Goal: Transaction & Acquisition: Purchase product/service

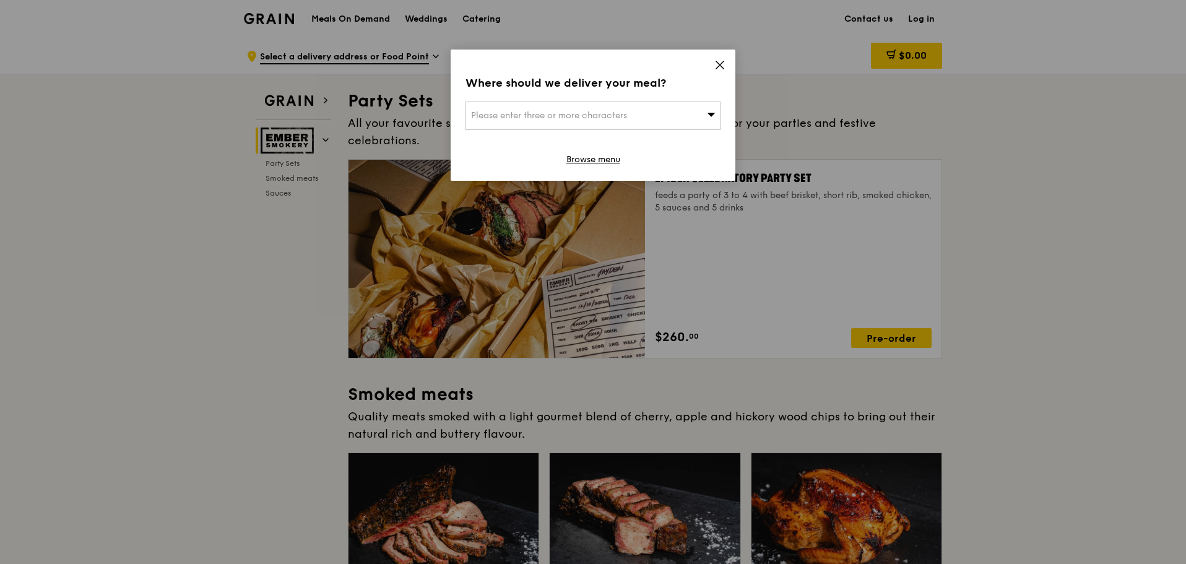
click at [656, 112] on div "Please enter three or more characters" at bounding box center [593, 116] width 255 height 28
type input "[GEOGRAPHIC_DATA]"
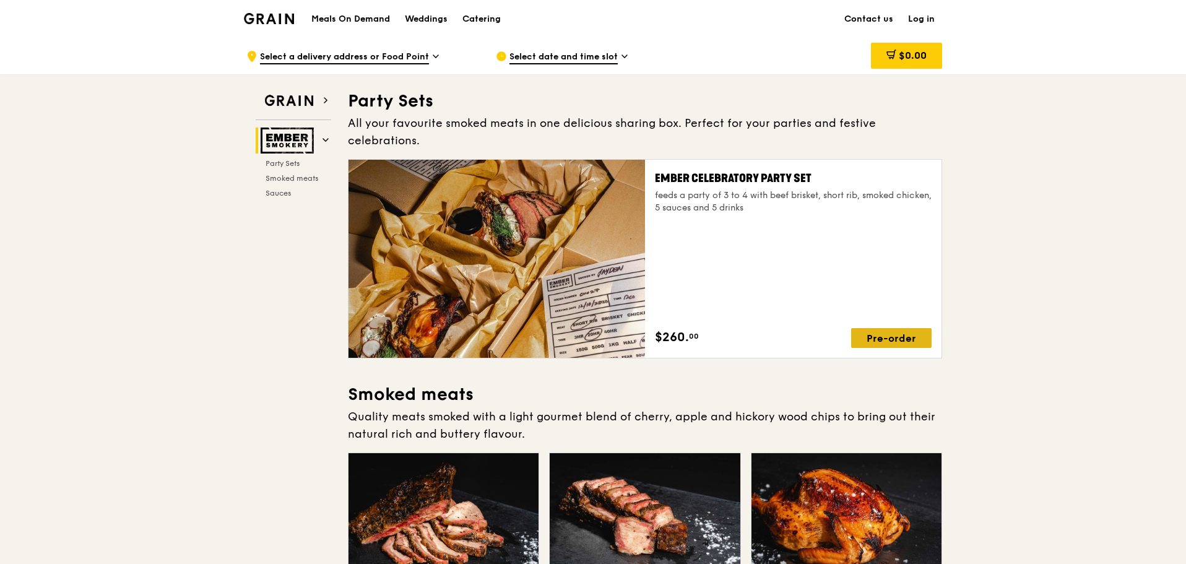
click at [891, 328] on div "Pre-order" at bounding box center [891, 338] width 80 height 20
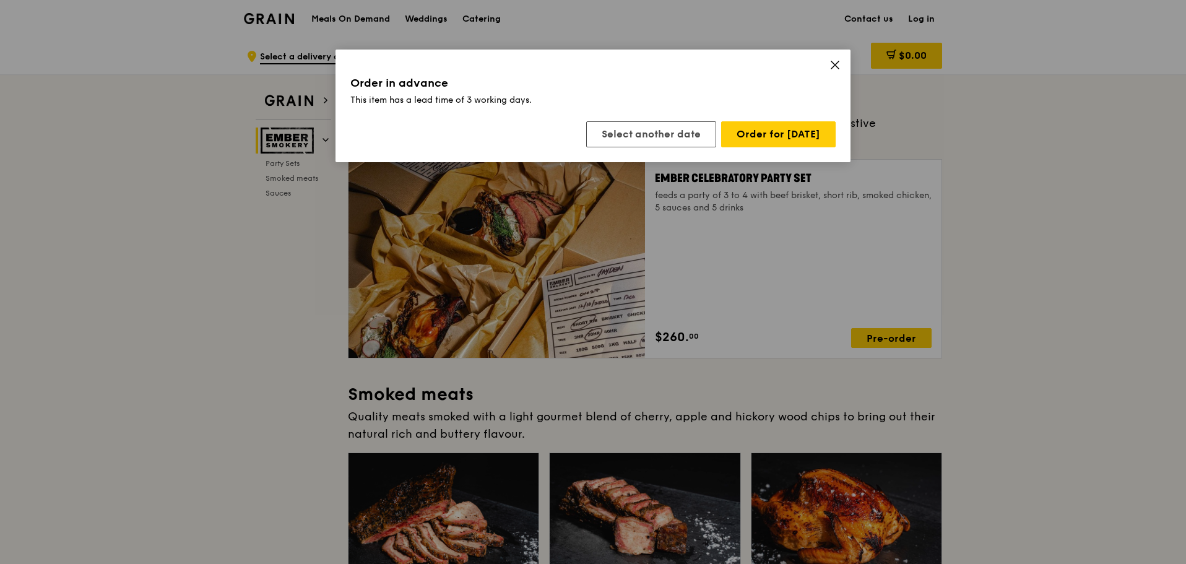
drag, startPoint x: 835, startPoint y: 63, endPoint x: 828, endPoint y: 84, distance: 22.1
click at [835, 62] on icon at bounding box center [835, 64] width 11 height 11
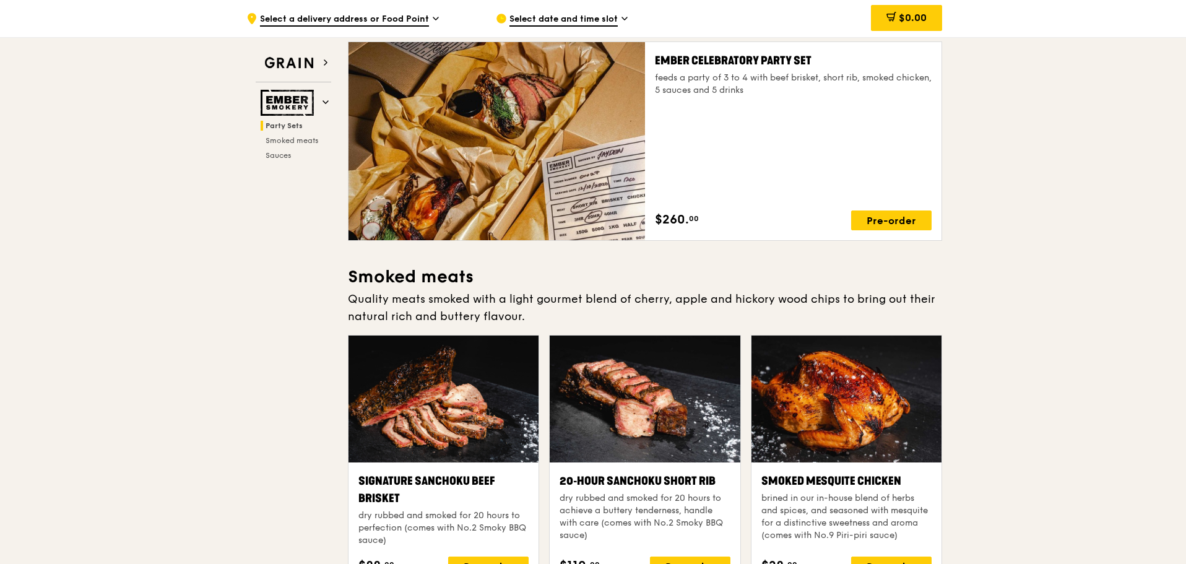
scroll to position [248, 0]
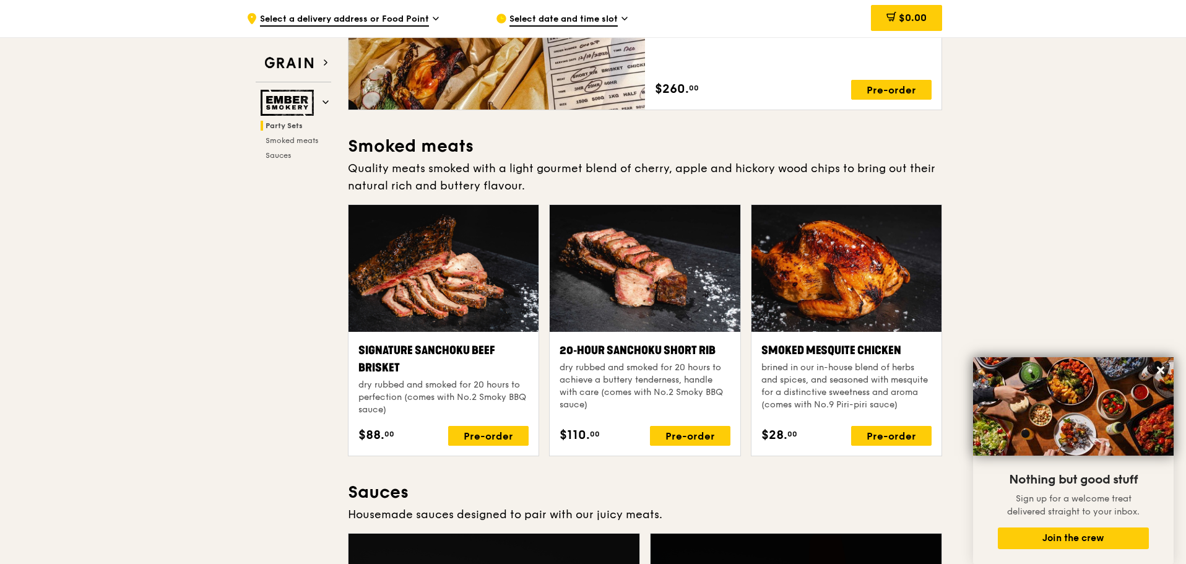
click at [414, 278] on div at bounding box center [444, 268] width 190 height 127
drag, startPoint x: 407, startPoint y: 279, endPoint x: 284, endPoint y: 218, distance: 136.8
click at [566, 14] on span "Select date and time slot" at bounding box center [564, 20] width 108 height 14
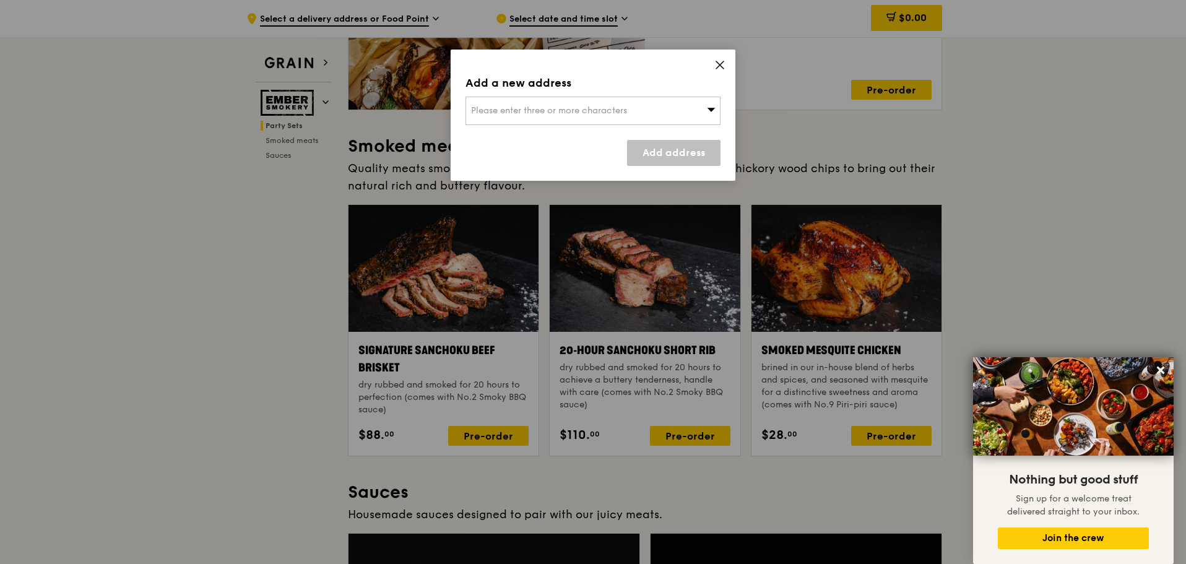
click at [586, 105] on span "Please enter three or more characters" at bounding box center [549, 110] width 156 height 11
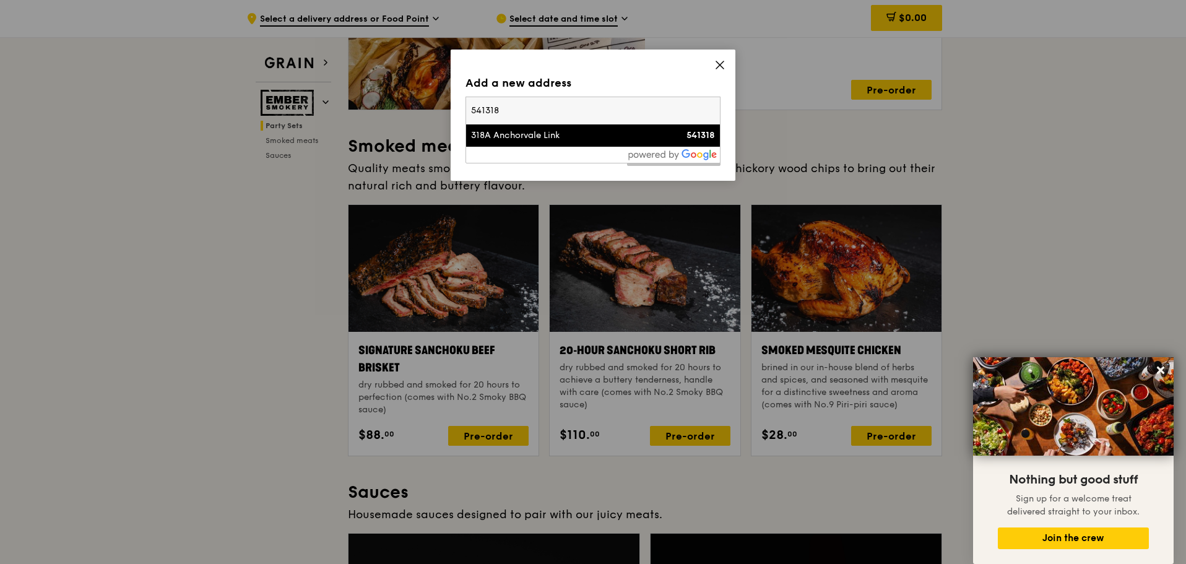
type input "541318"
click at [549, 137] on div "318A Anchorvale Link" at bounding box center [562, 135] width 183 height 12
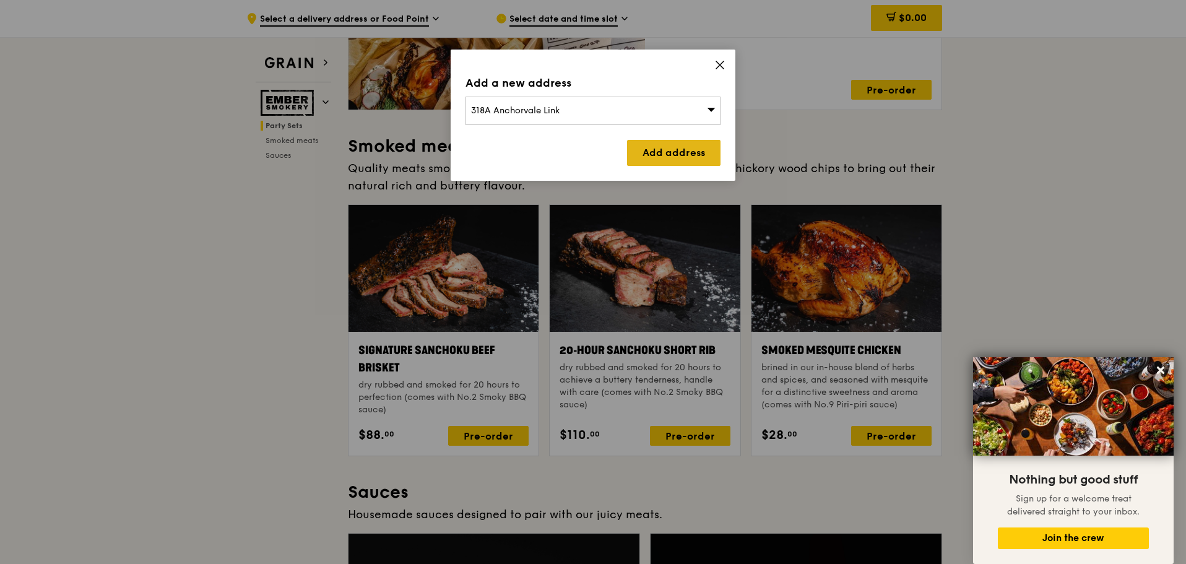
click at [657, 155] on link "Add address" at bounding box center [673, 153] width 93 height 26
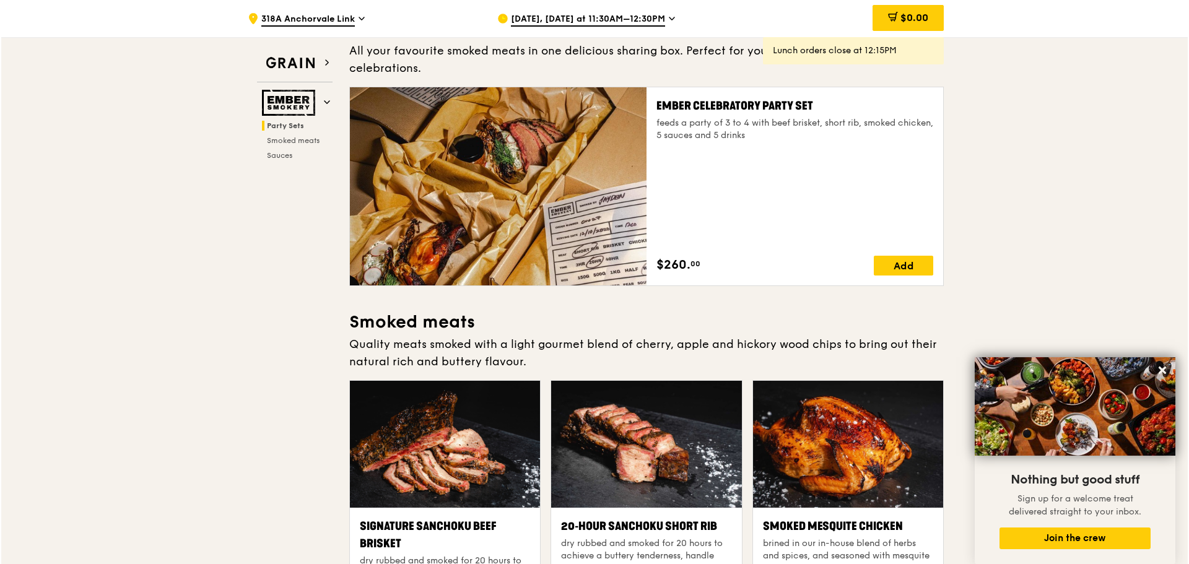
scroll to position [0, 0]
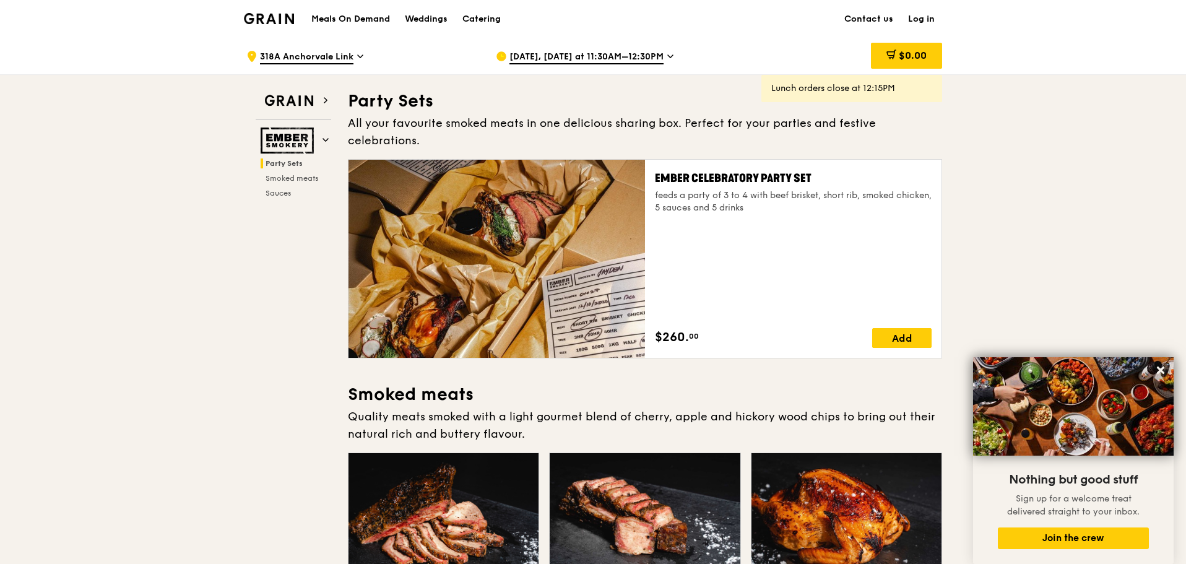
click at [800, 209] on div "Ember Celebratory Party Set feeds a party of 3 to 4 with beef brisket, short ri…" at bounding box center [793, 259] width 277 height 178
click at [802, 170] on div "Ember Celebratory Party Set feeds a party of 3 to 4 with beef brisket, short ri…" at bounding box center [793, 192] width 277 height 45
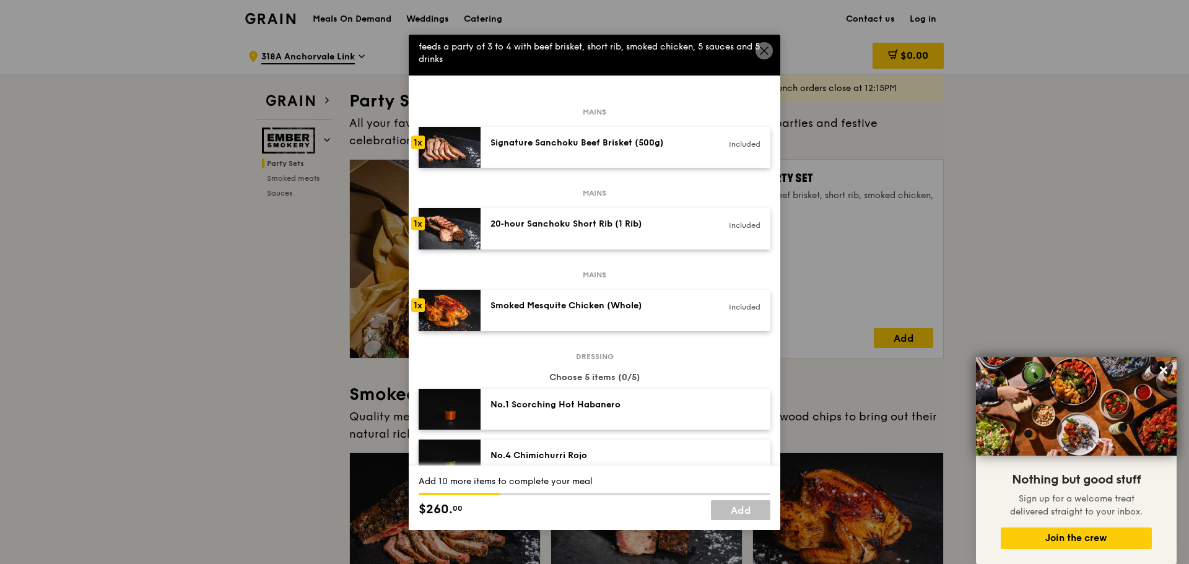
scroll to position [62, 0]
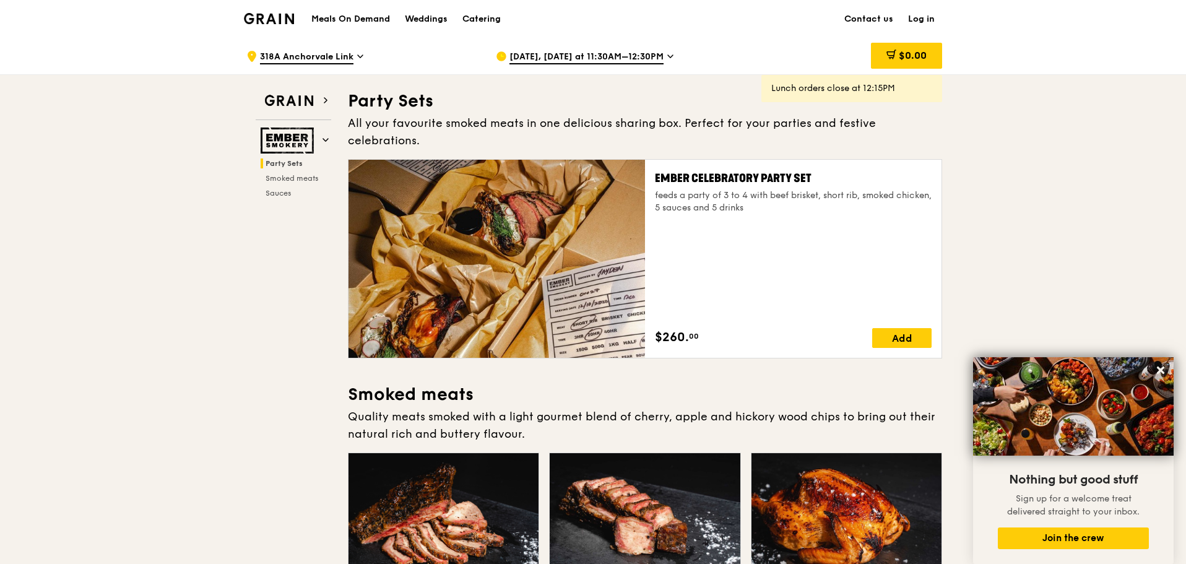
click at [564, 54] on span "[DATE], [DATE] at 11:30AM–12:30PM" at bounding box center [587, 58] width 154 height 14
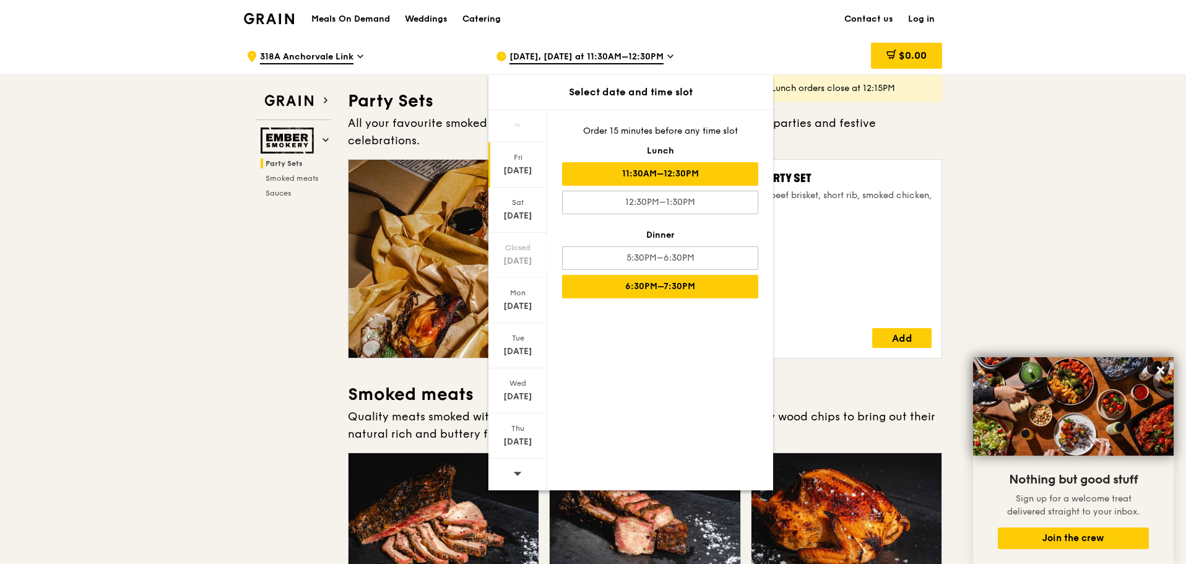
click at [646, 280] on div "6:30PM–7:30PM" at bounding box center [660, 287] width 196 height 24
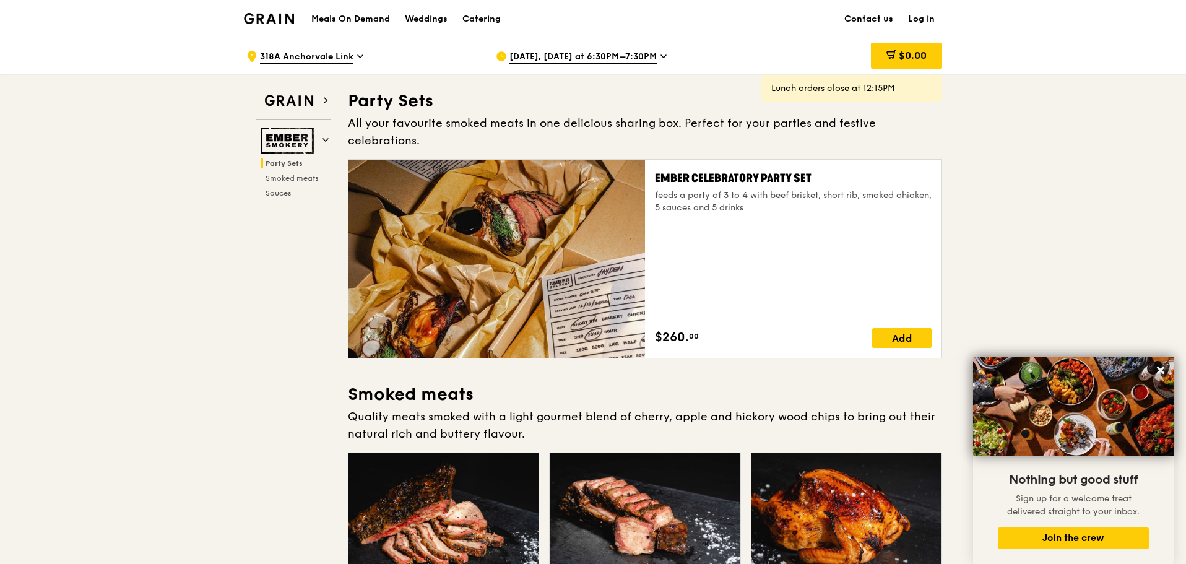
click at [859, 189] on div "feeds a party of 3 to 4 with beef brisket, short rib, smoked chicken, 5 sauces …" at bounding box center [793, 201] width 277 height 25
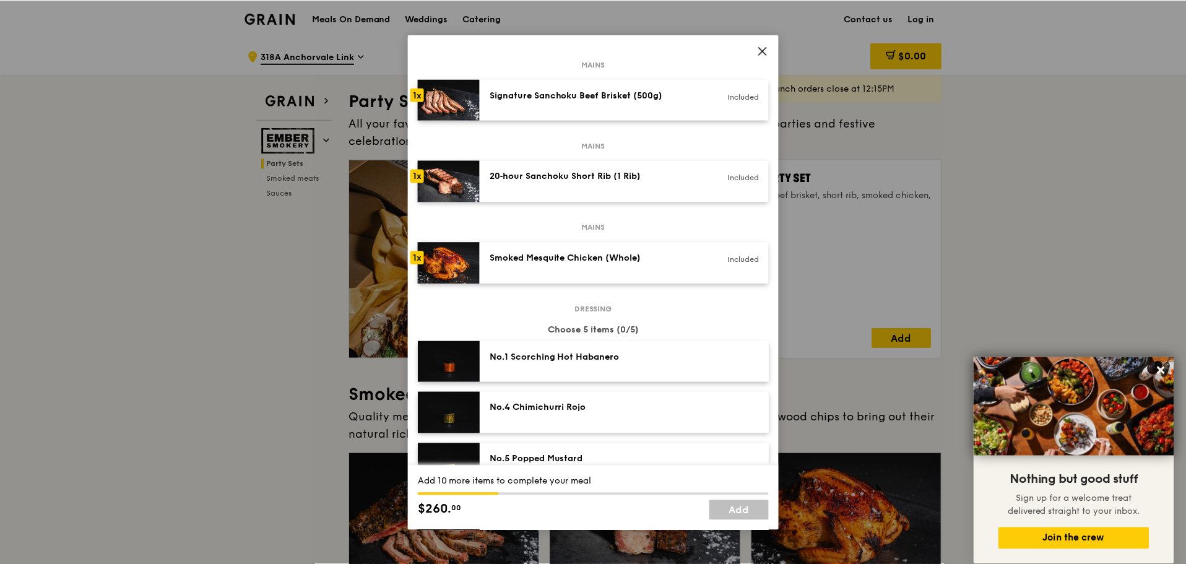
scroll to position [0, 0]
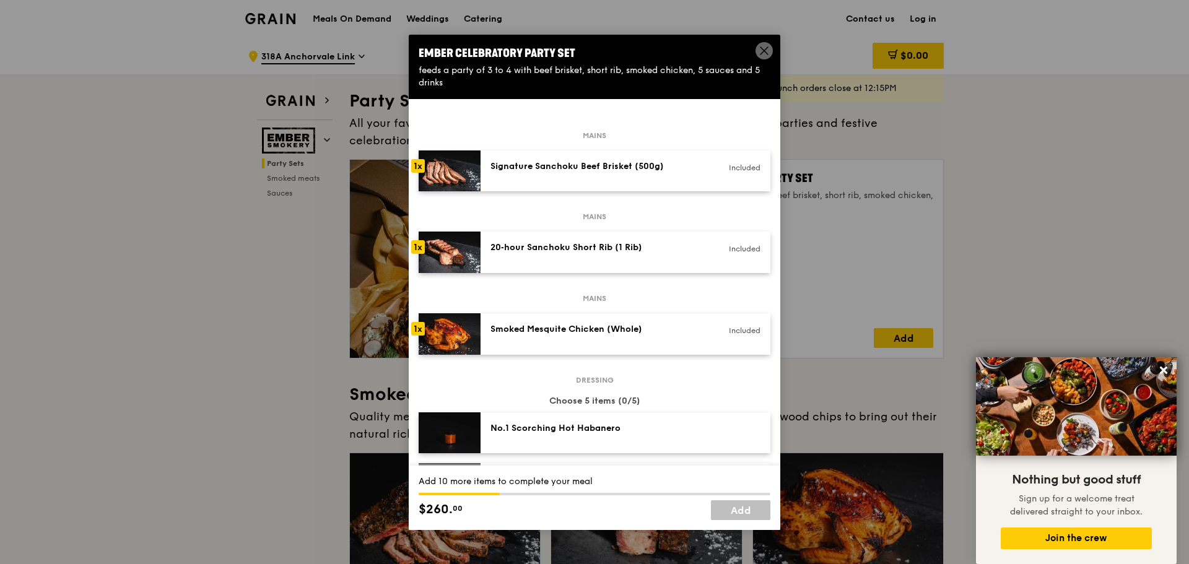
click at [767, 52] on icon at bounding box center [763, 50] width 11 height 11
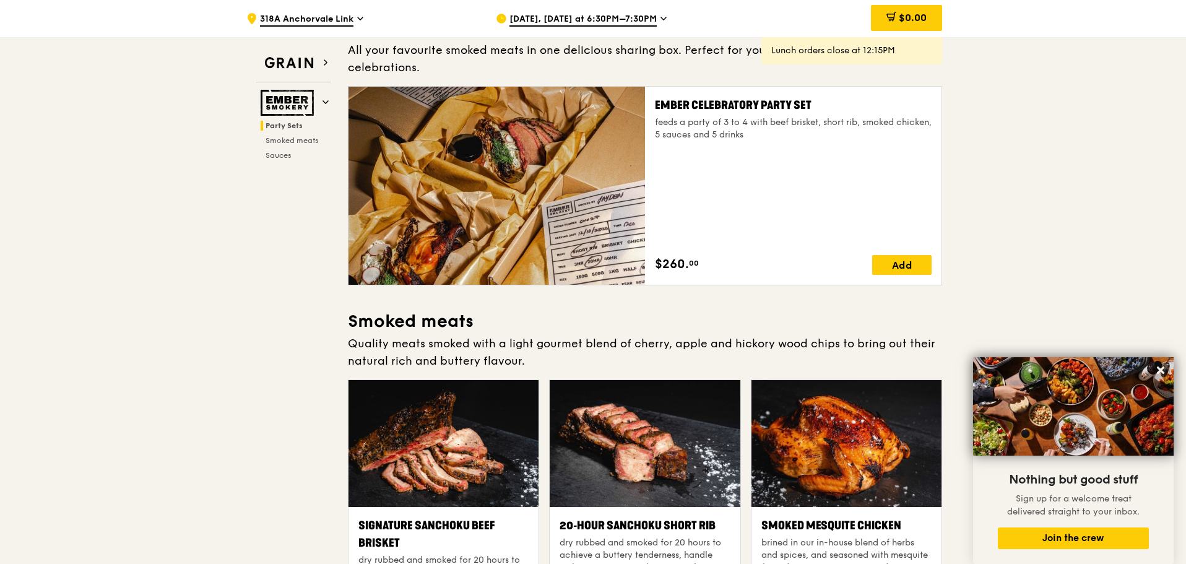
scroll to position [310, 0]
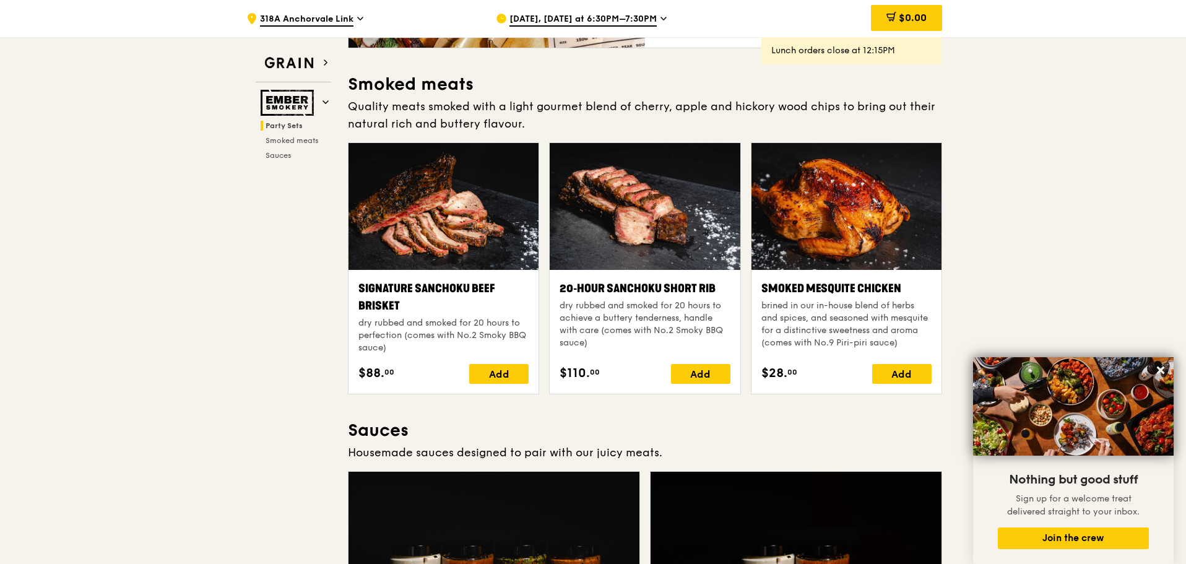
click at [485, 217] on div at bounding box center [444, 206] width 190 height 127
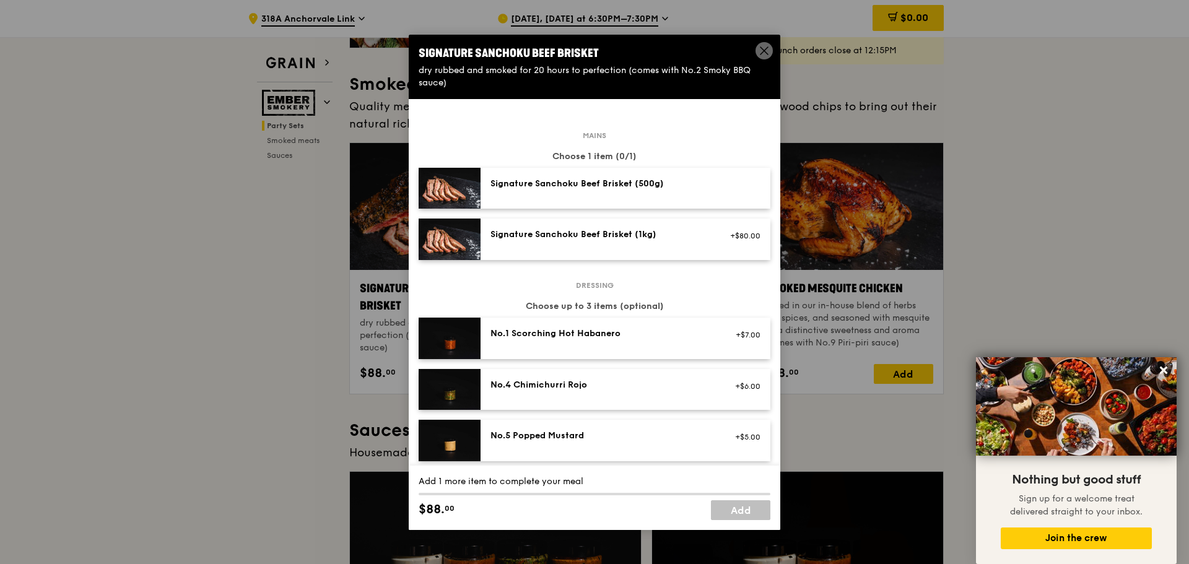
click at [760, 53] on icon at bounding box center [763, 50] width 11 height 11
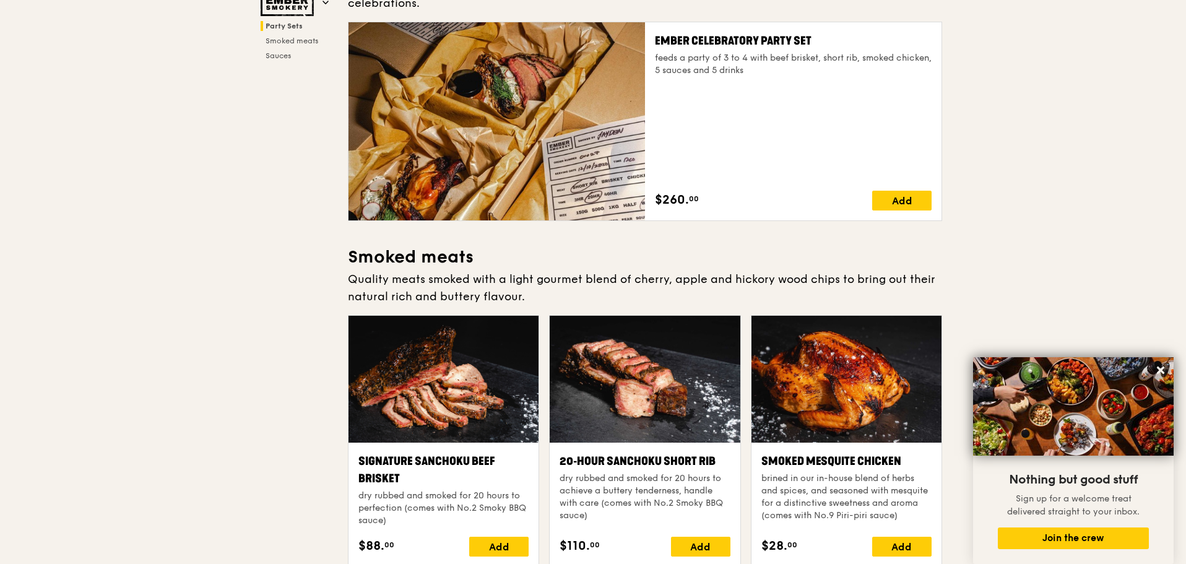
scroll to position [0, 0]
